Goal: Transaction & Acquisition: Purchase product/service

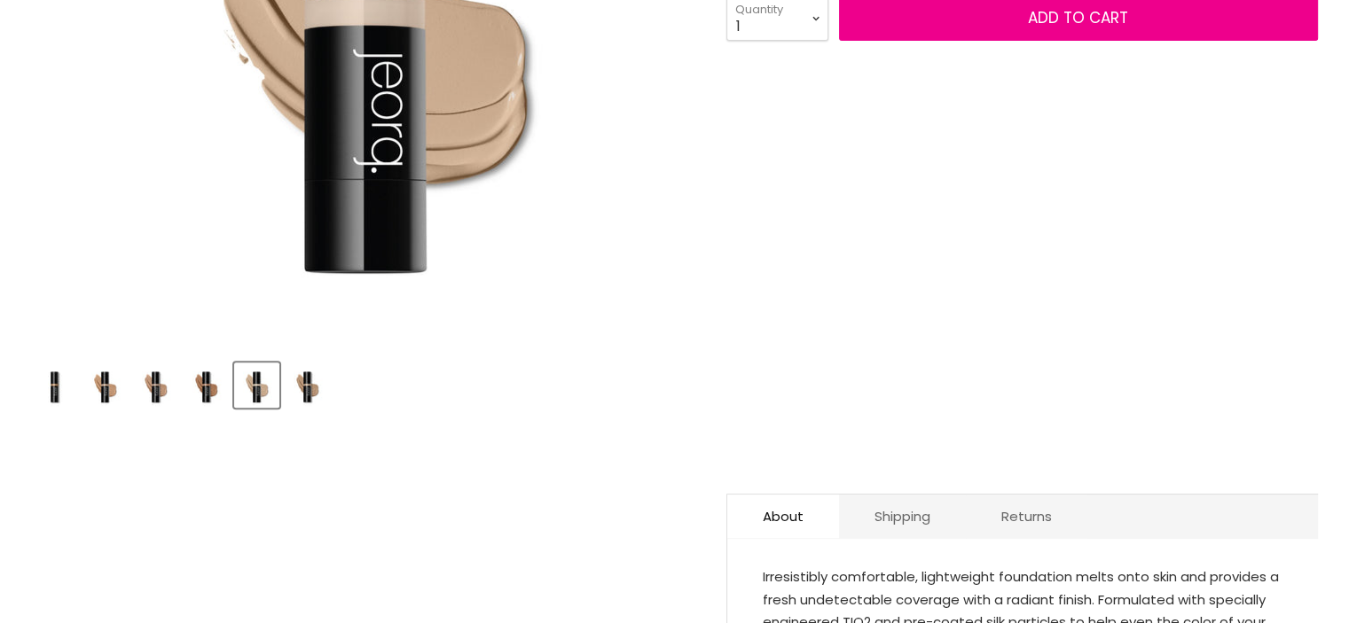
scroll to position [532, 0]
click at [309, 389] on img "Product thumbnails" at bounding box center [307, 385] width 42 height 42
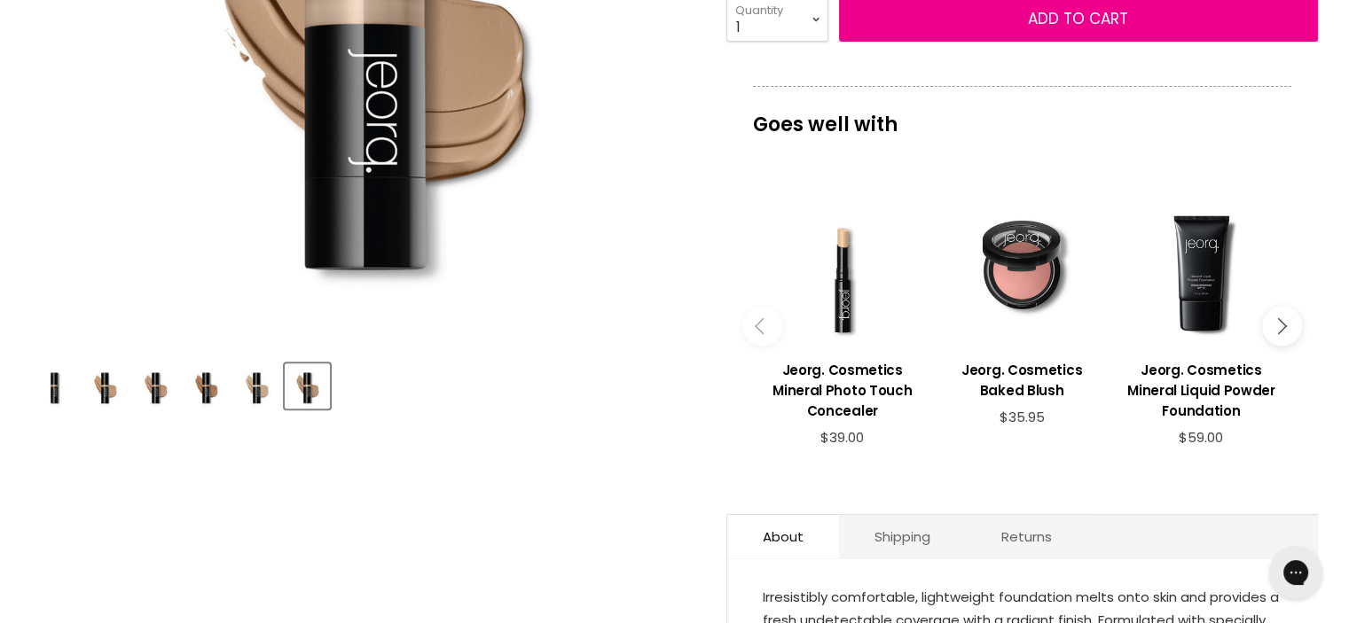
scroll to position [531, 0]
click at [263, 394] on img "Product thumbnails" at bounding box center [257, 385] width 42 height 42
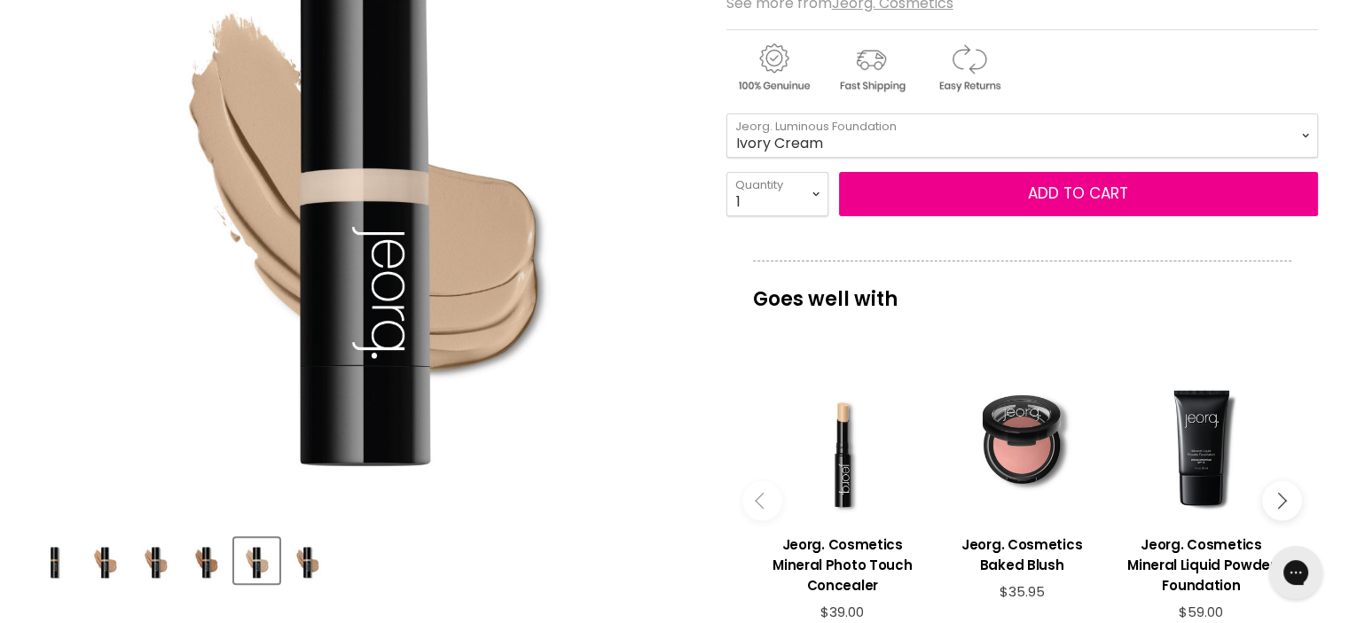
scroll to position [355, 0]
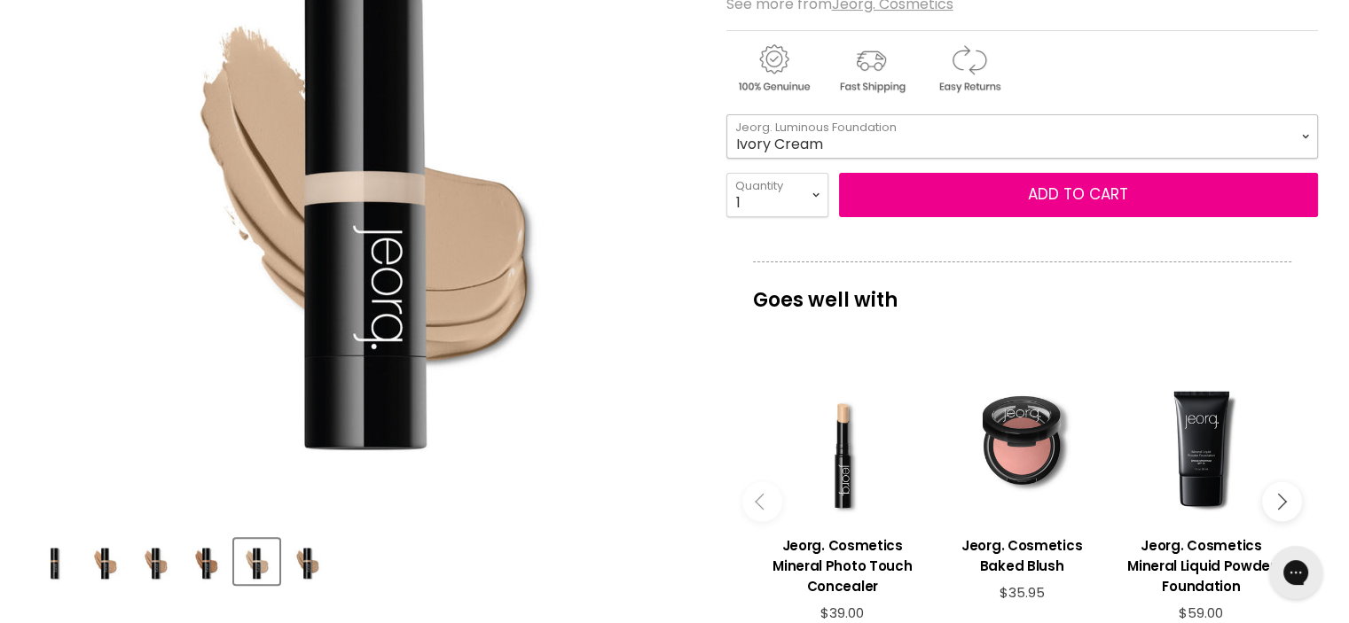
click at [1259, 129] on select "Ivory Cream Linen Cream Beige Vanilla Cream Tender Beige Sweet Almond Natural B…" at bounding box center [1022, 136] width 592 height 44
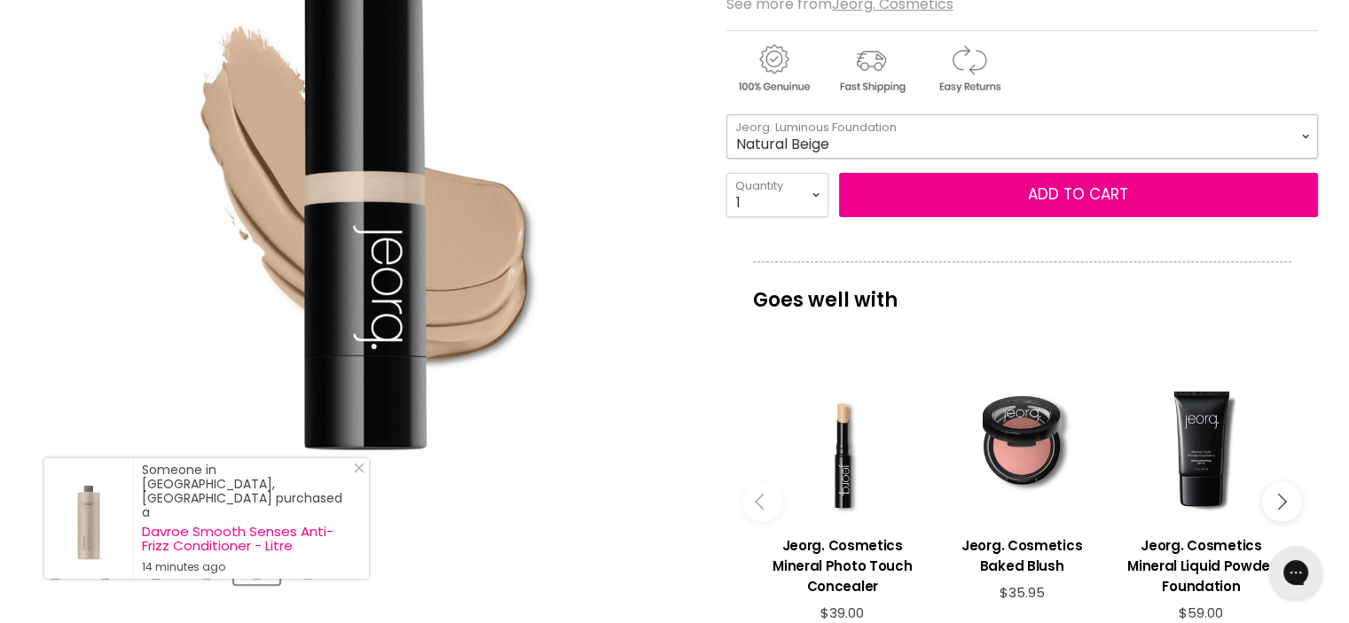
click at [726, 114] on select "Ivory Cream Linen Cream Beige Vanilla Cream Tender Beige Sweet Almond Natural B…" at bounding box center [1022, 136] width 592 height 44
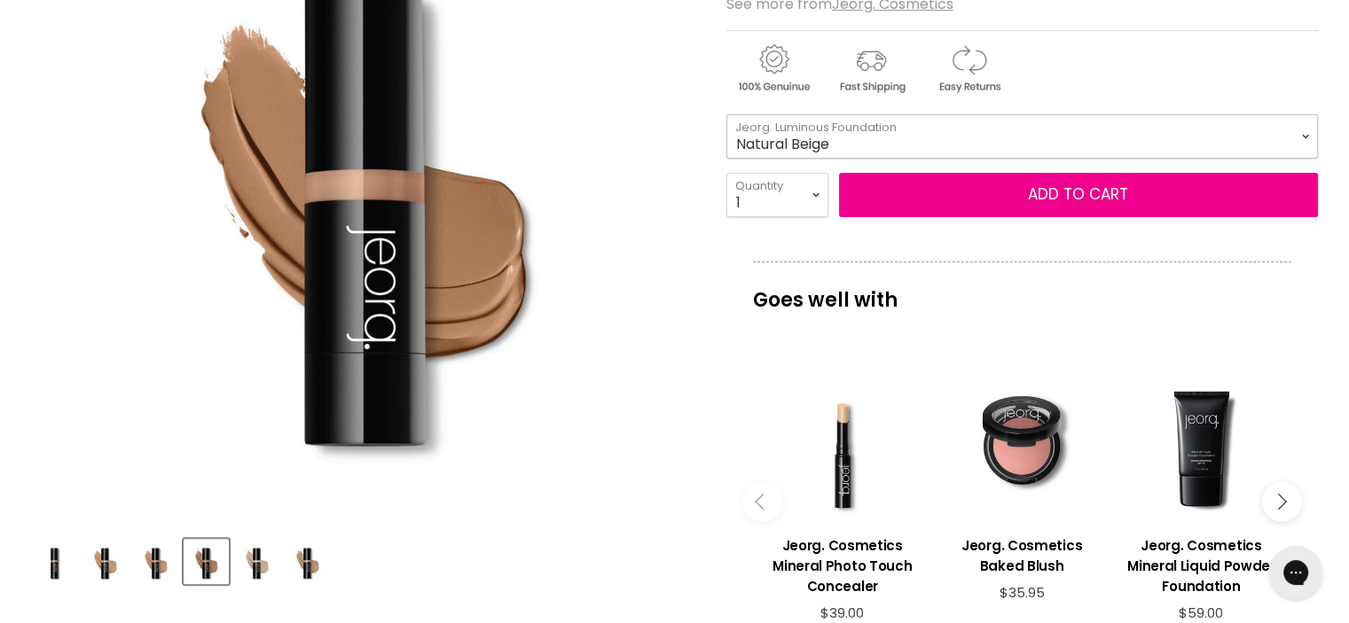
click at [1063, 145] on select "Ivory Cream Linen Cream Beige Vanilla Cream Tender Beige Sweet Almond Natural B…" at bounding box center [1022, 136] width 592 height 44
select select "Ivory Cream"
click at [726, 114] on select "Ivory Cream Linen Cream Beige Vanilla Cream Tender Beige Sweet Almond Natural B…" at bounding box center [1022, 136] width 592 height 44
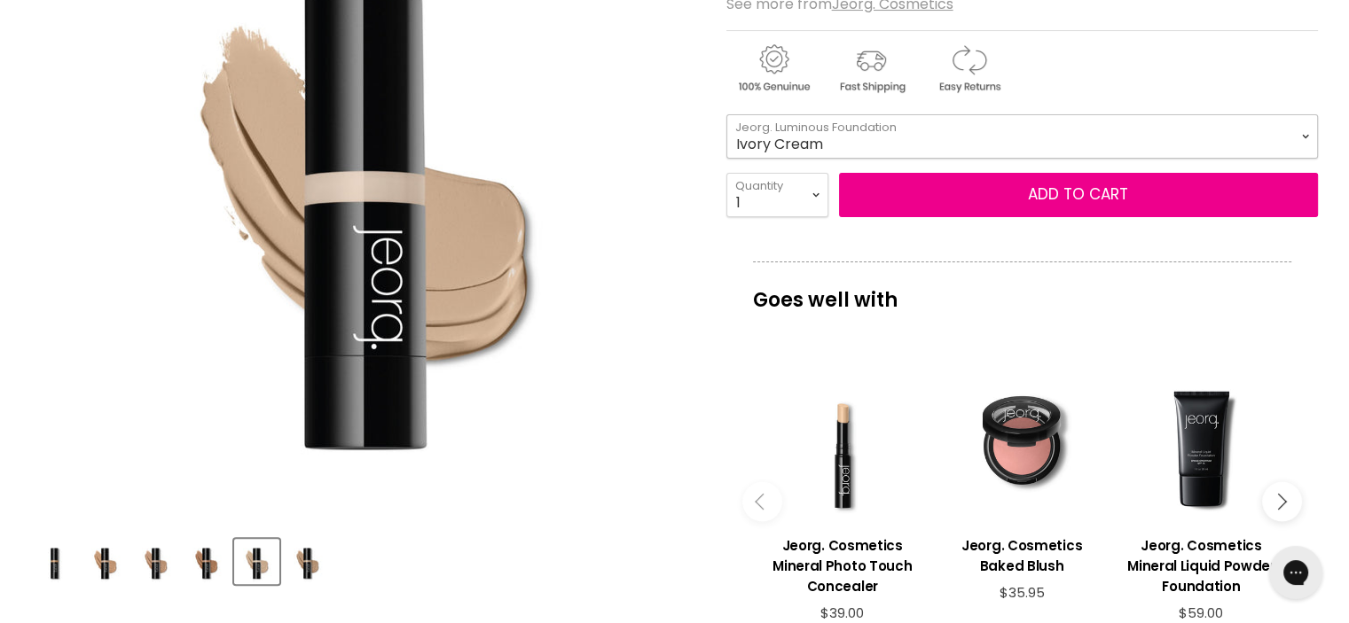
click at [1057, 137] on select "Ivory Cream Linen Cream Beige Vanilla Cream Tender Beige Sweet Almond Natural B…" at bounding box center [1022, 136] width 592 height 44
